Goal: Information Seeking & Learning: Learn about a topic

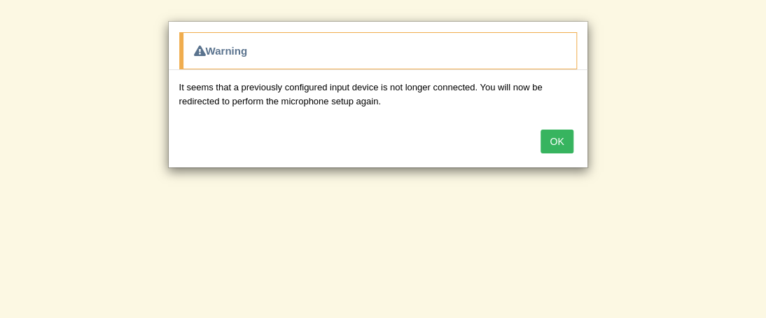
scroll to position [212, 0]
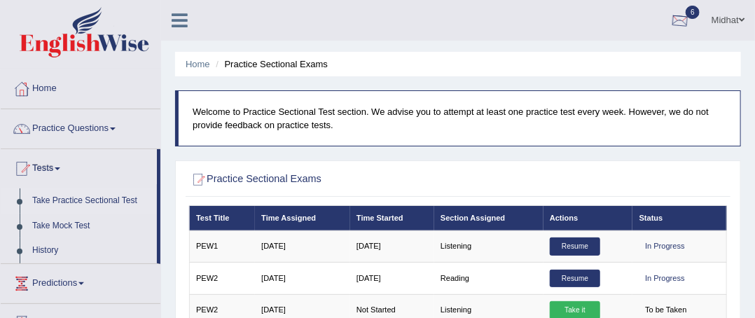
click at [669, 22] on div at bounding box center [679, 21] width 21 height 21
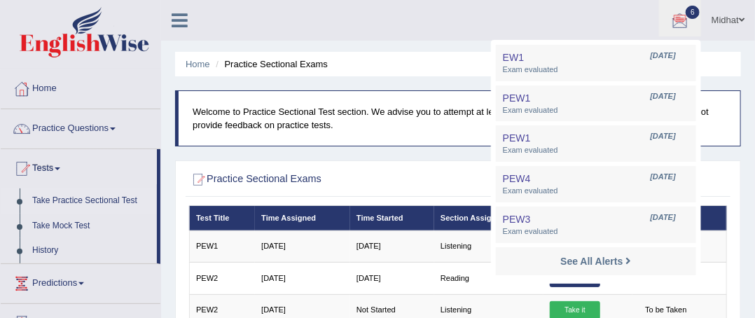
click at [669, 22] on div at bounding box center [679, 21] width 21 height 21
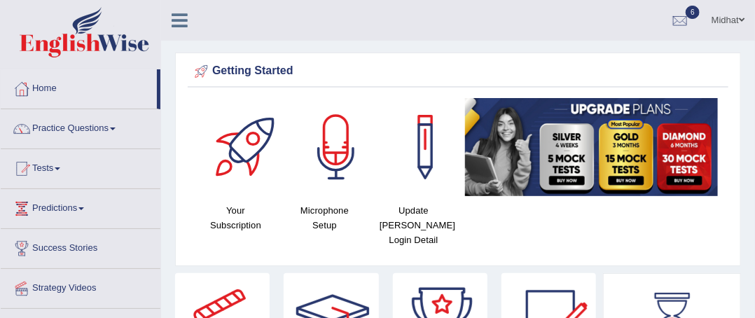
click at [116, 128] on span at bounding box center [113, 128] width 6 height 3
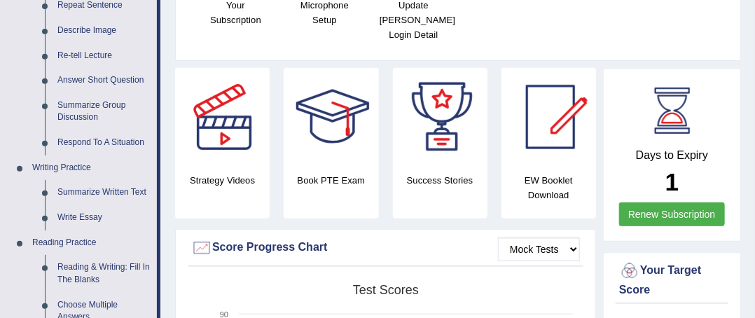
scroll to position [207, 0]
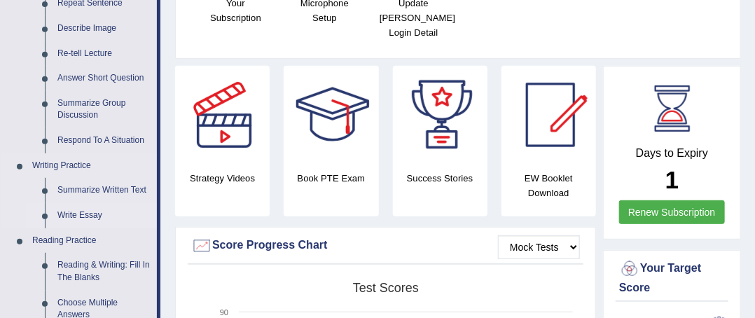
click at [82, 214] on link "Write Essay" at bounding box center [104, 215] width 106 height 25
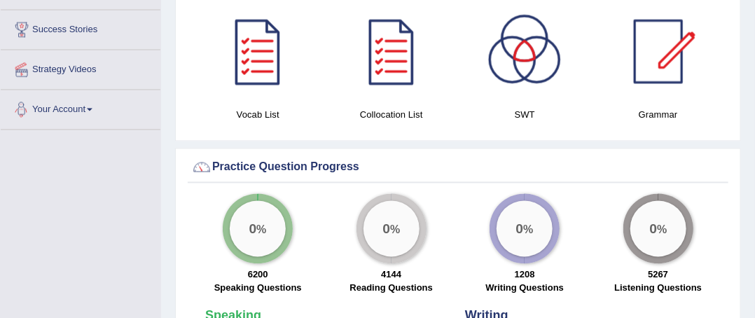
scroll to position [905, 0]
